Goal: Navigation & Orientation: Find specific page/section

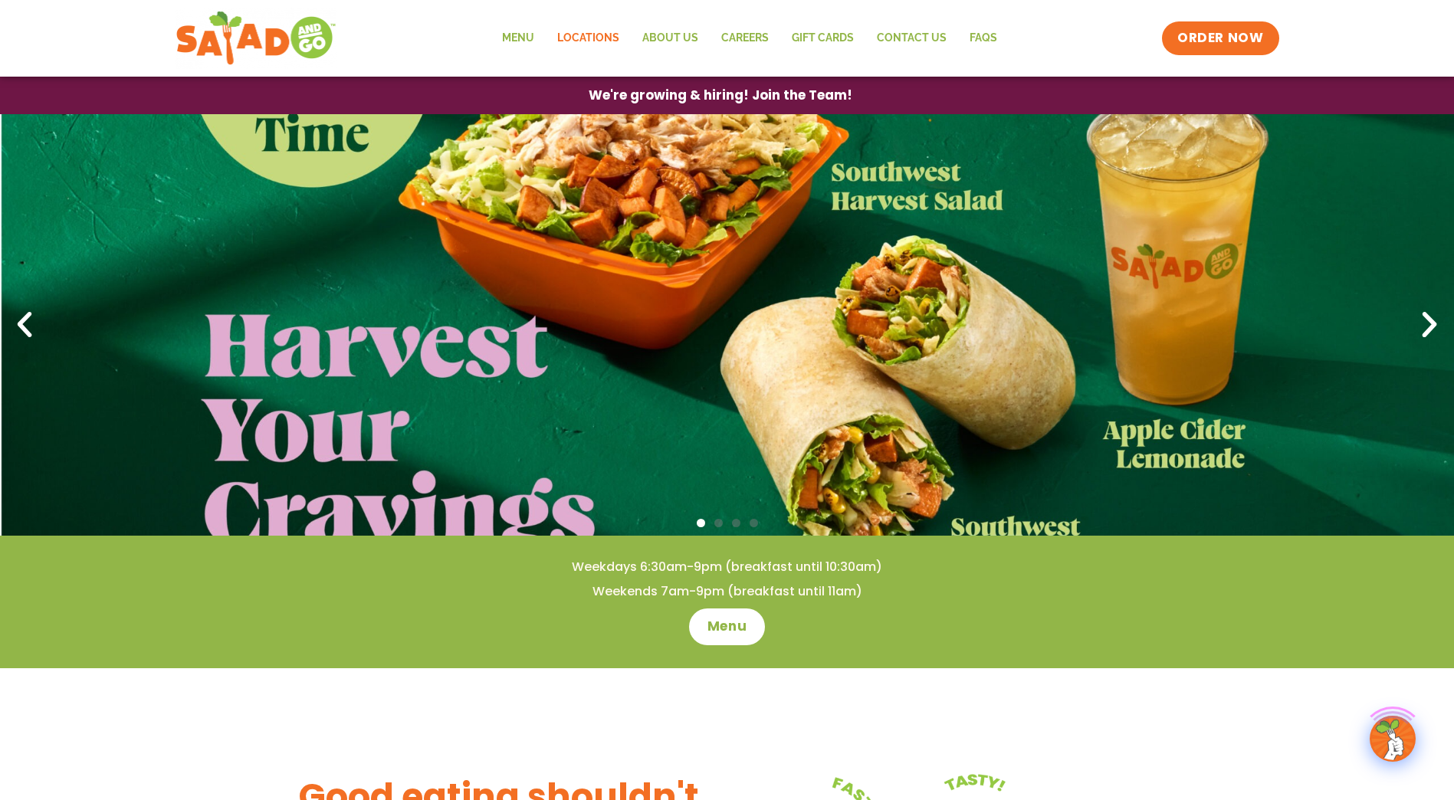
click at [576, 33] on link "Locations" at bounding box center [588, 38] width 85 height 35
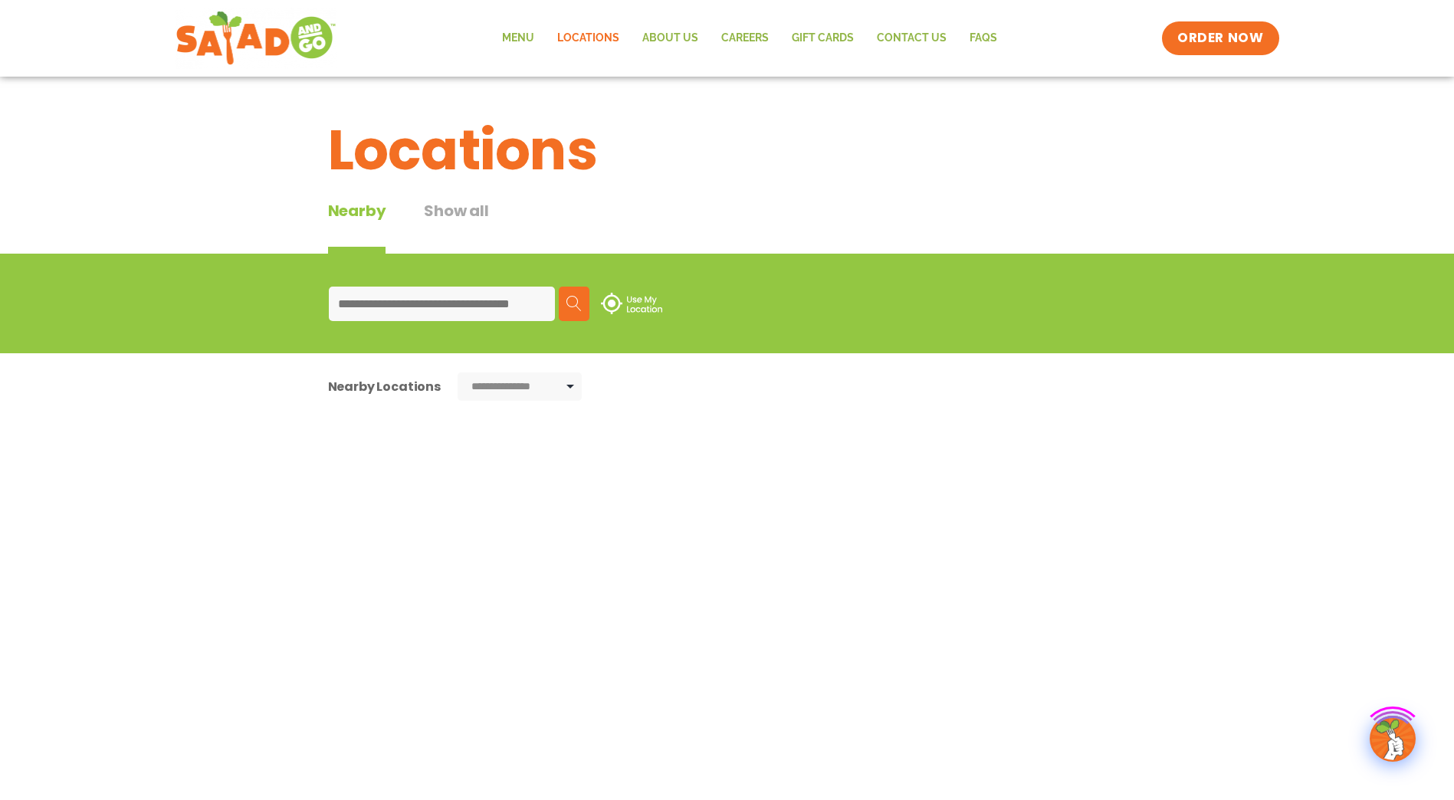
type input "*****"
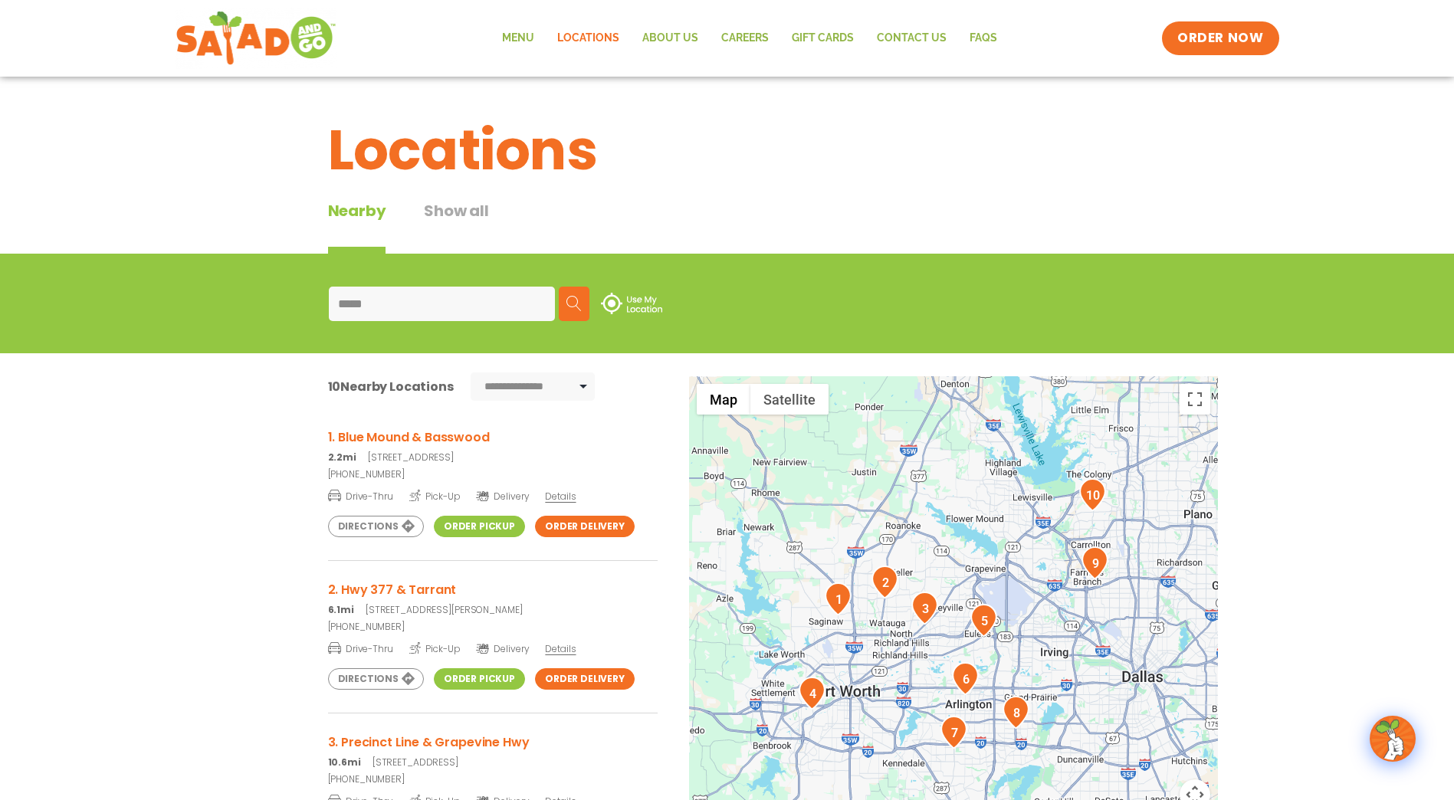
click at [563, 499] on span "Details" at bounding box center [560, 496] width 31 height 13
